Goal: Find specific page/section: Find specific page/section

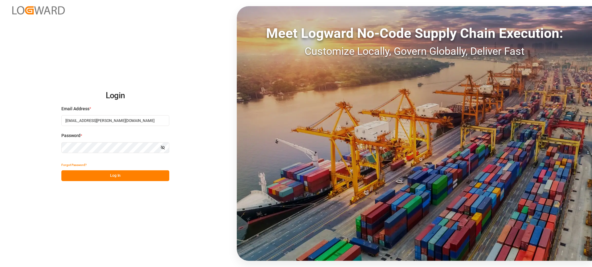
click at [139, 177] on button "Log In" at bounding box center [115, 176] width 108 height 11
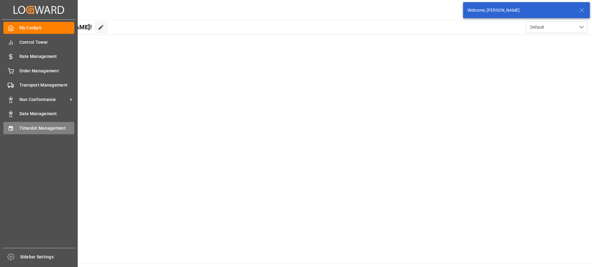
click at [12, 128] on icon at bounding box center [11, 128] width 6 height 6
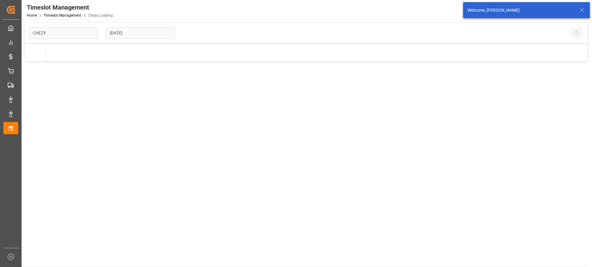
type input "Chezy Loading"
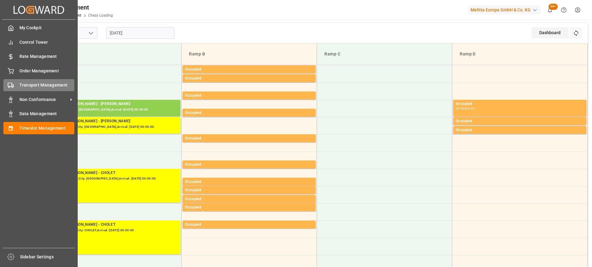
click at [16, 86] on div "Transport Management Transport Management" at bounding box center [38, 85] width 71 height 12
